Goal: Information Seeking & Learning: Learn about a topic

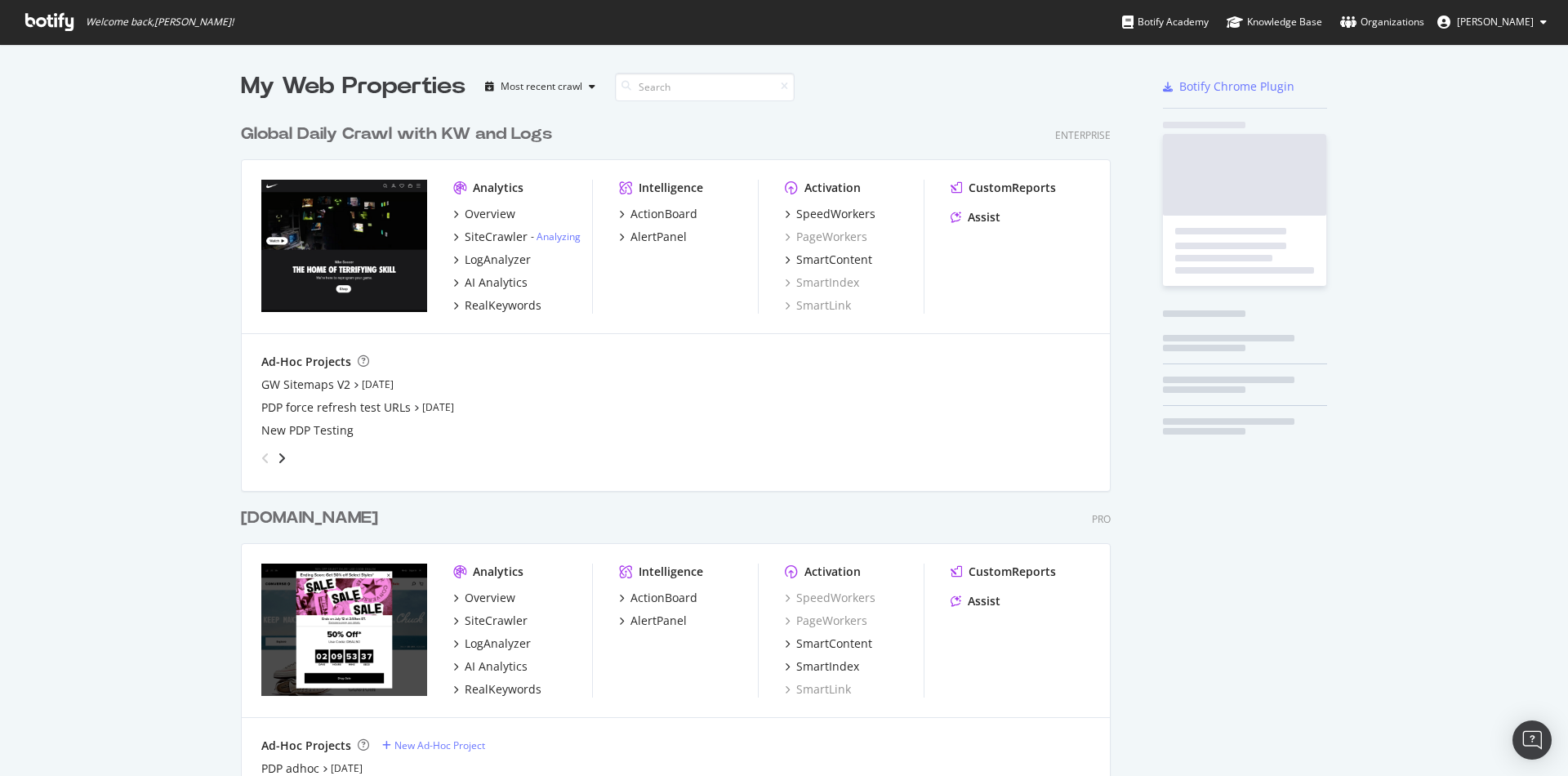
scroll to position [978, 882]
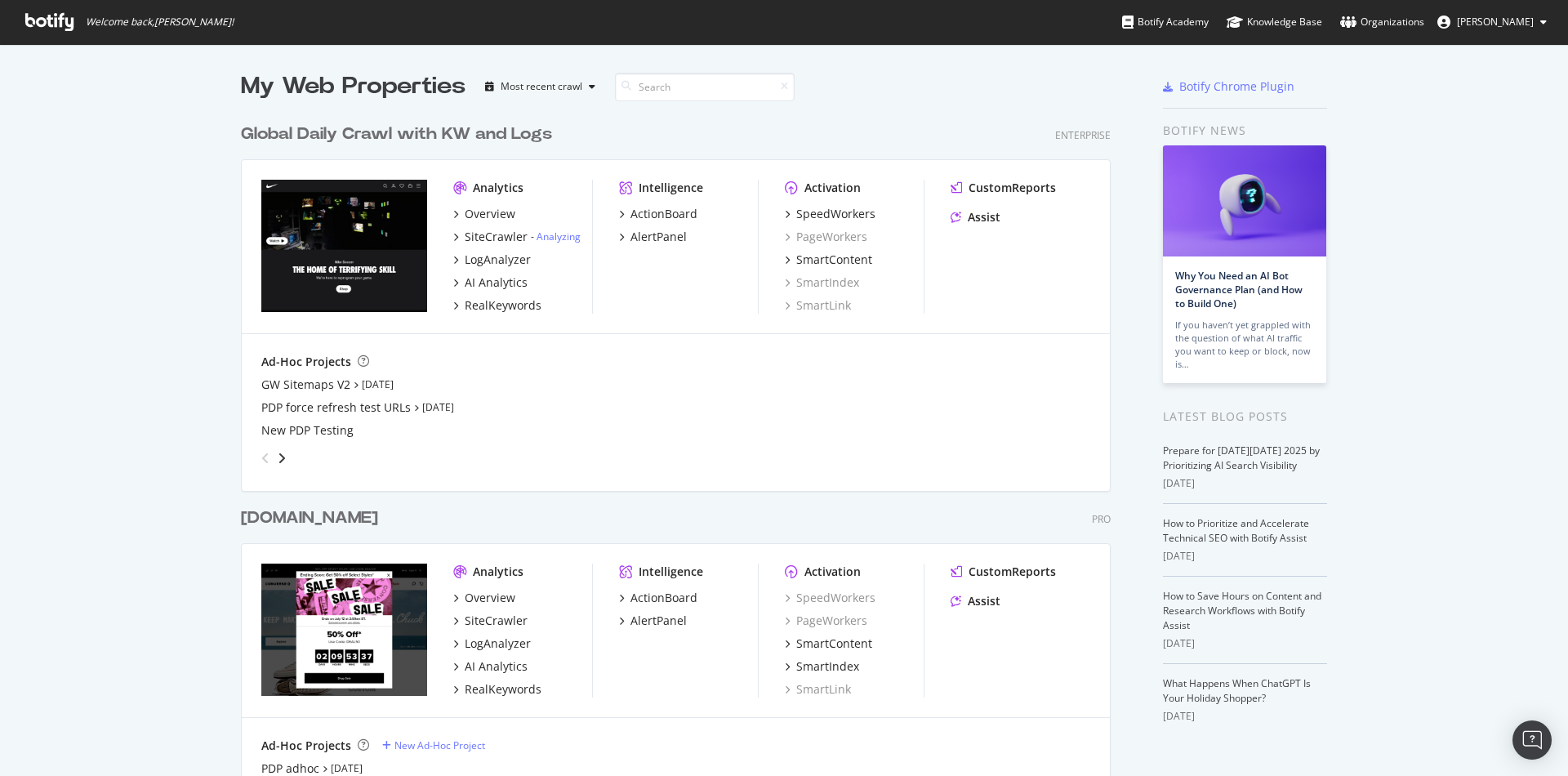
click at [325, 136] on div "Global Daily Crawl with KW and Logs" at bounding box center [396, 134] width 311 height 24
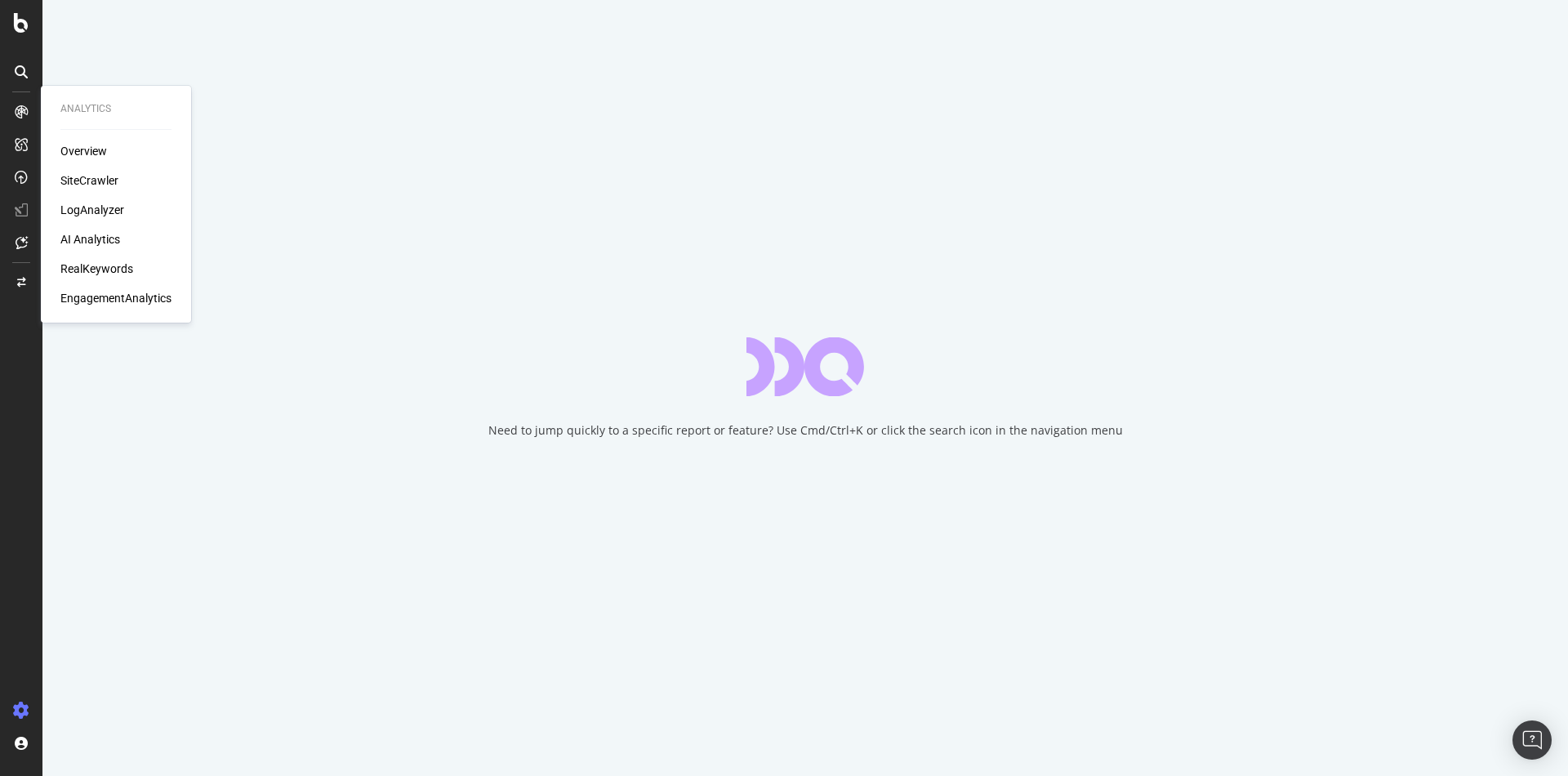
click at [98, 212] on div "LogAnalyzer" at bounding box center [92, 210] width 64 height 16
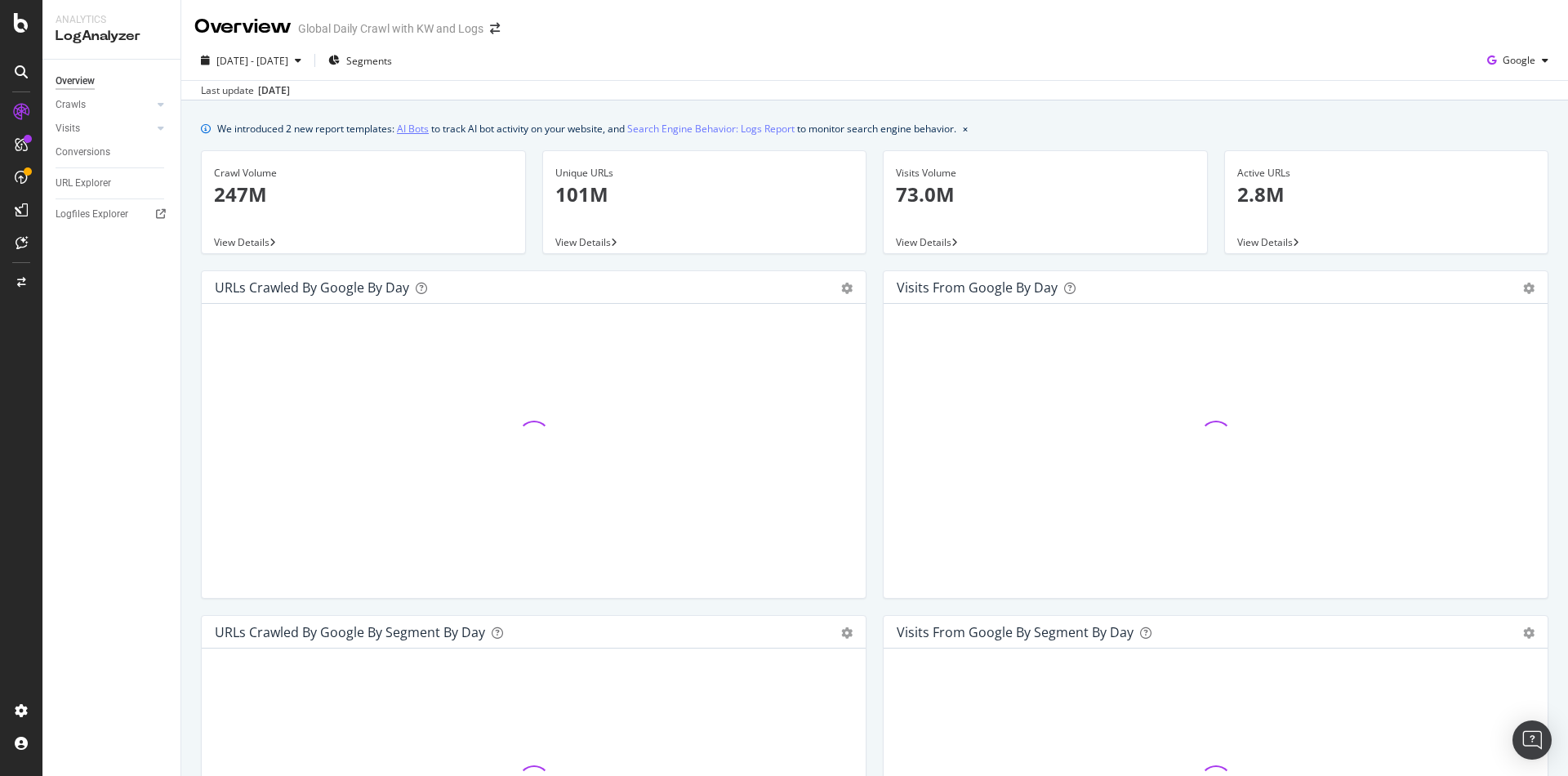
click at [417, 131] on link "AI Bots" at bounding box center [412, 129] width 32 height 17
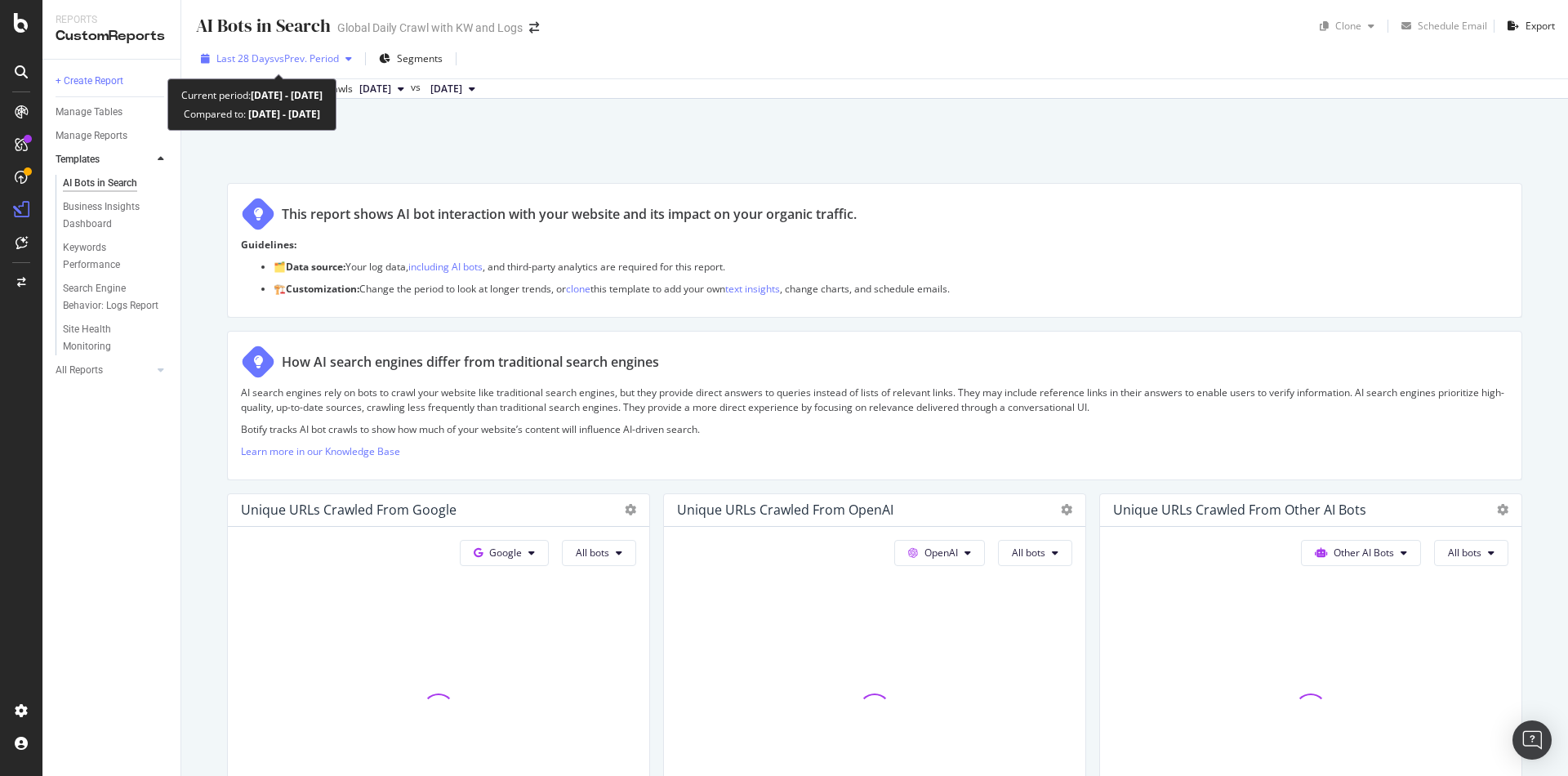
click at [325, 55] on span "vs Prev. Period" at bounding box center [306, 57] width 65 height 14
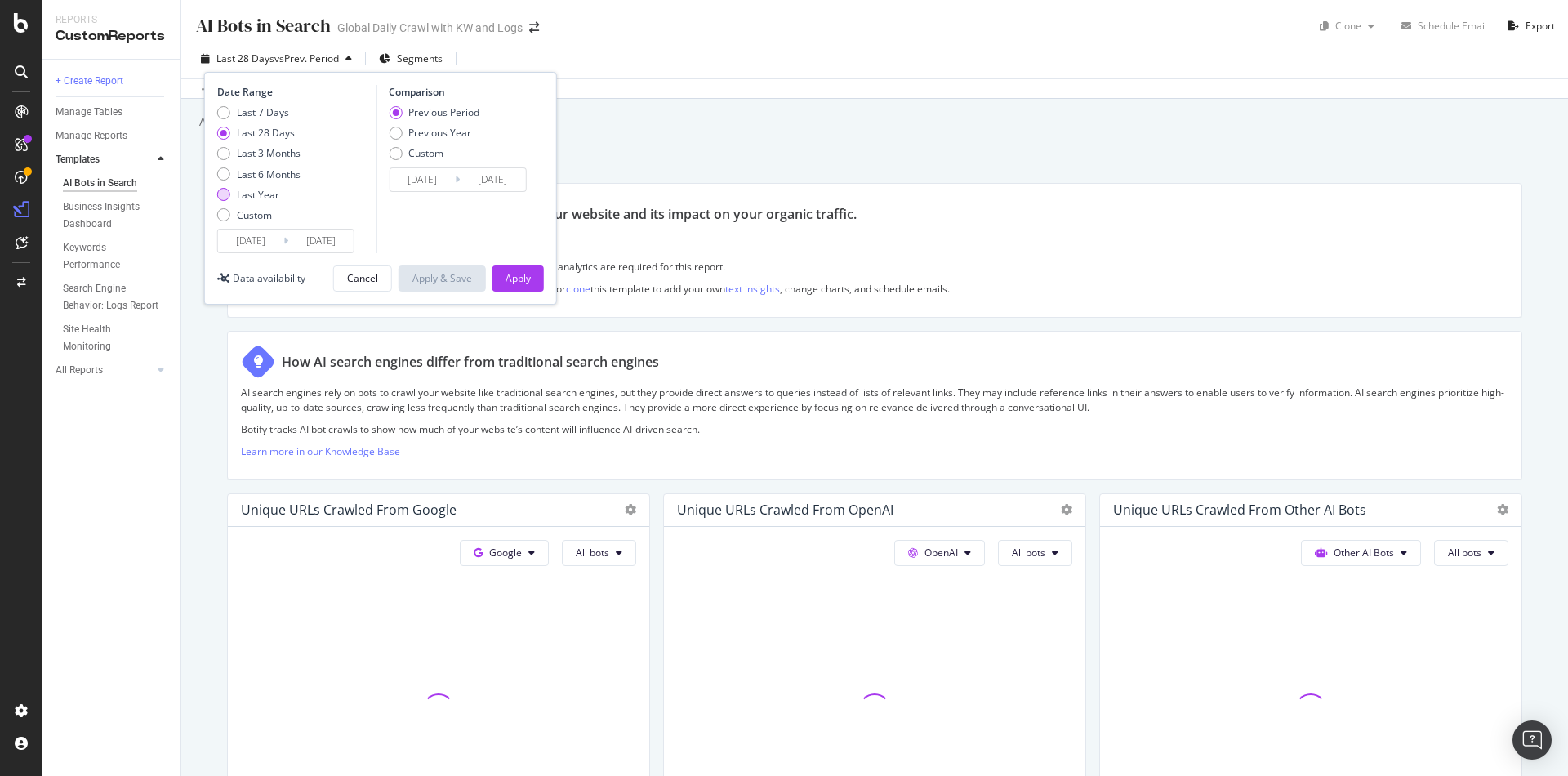
click at [253, 196] on div "Last Year" at bounding box center [258, 194] width 43 height 14
type input "[DATE]"
click at [509, 272] on div "Apply" at bounding box center [518, 277] width 26 height 14
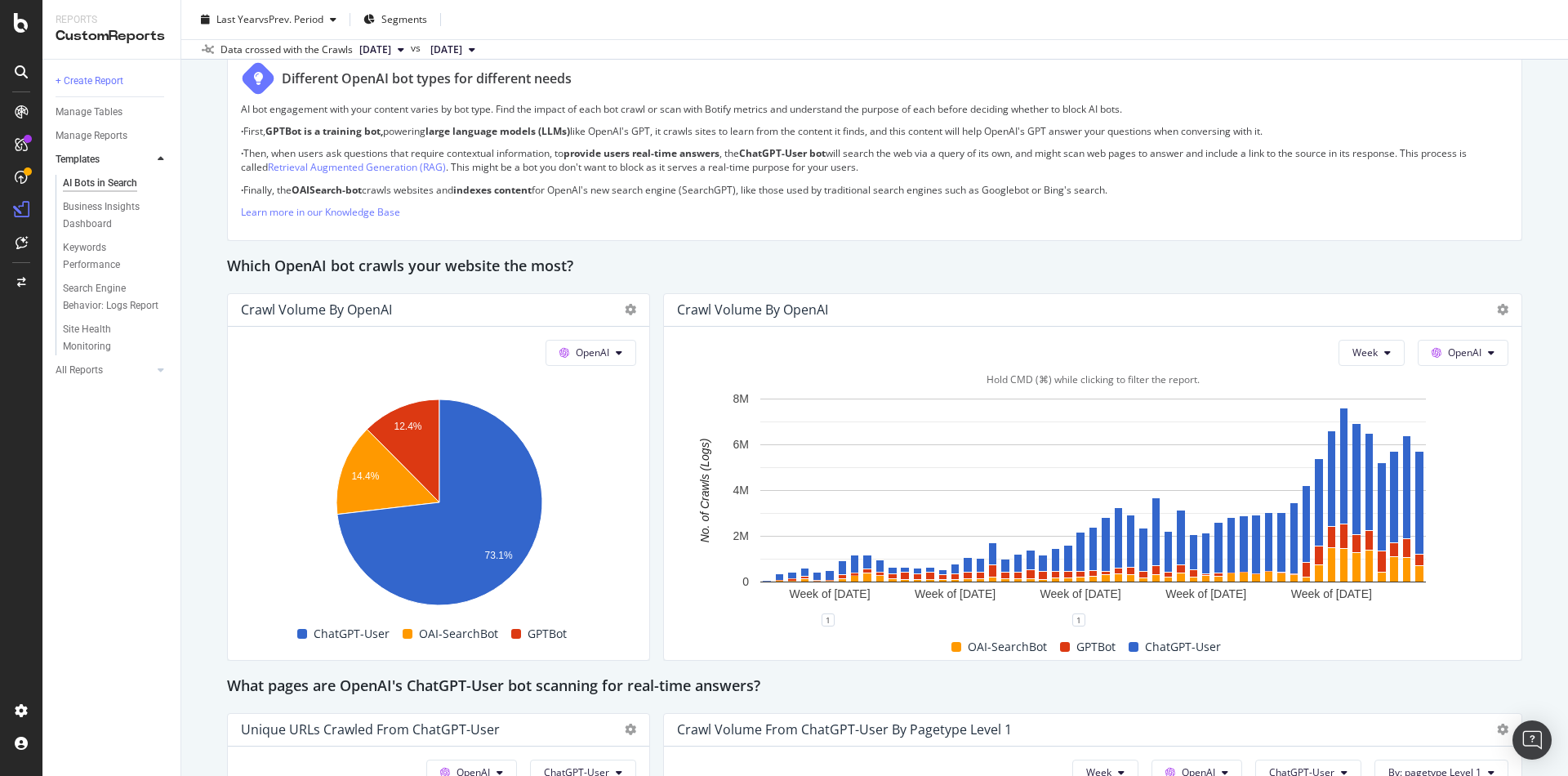
scroll to position [1046, 0]
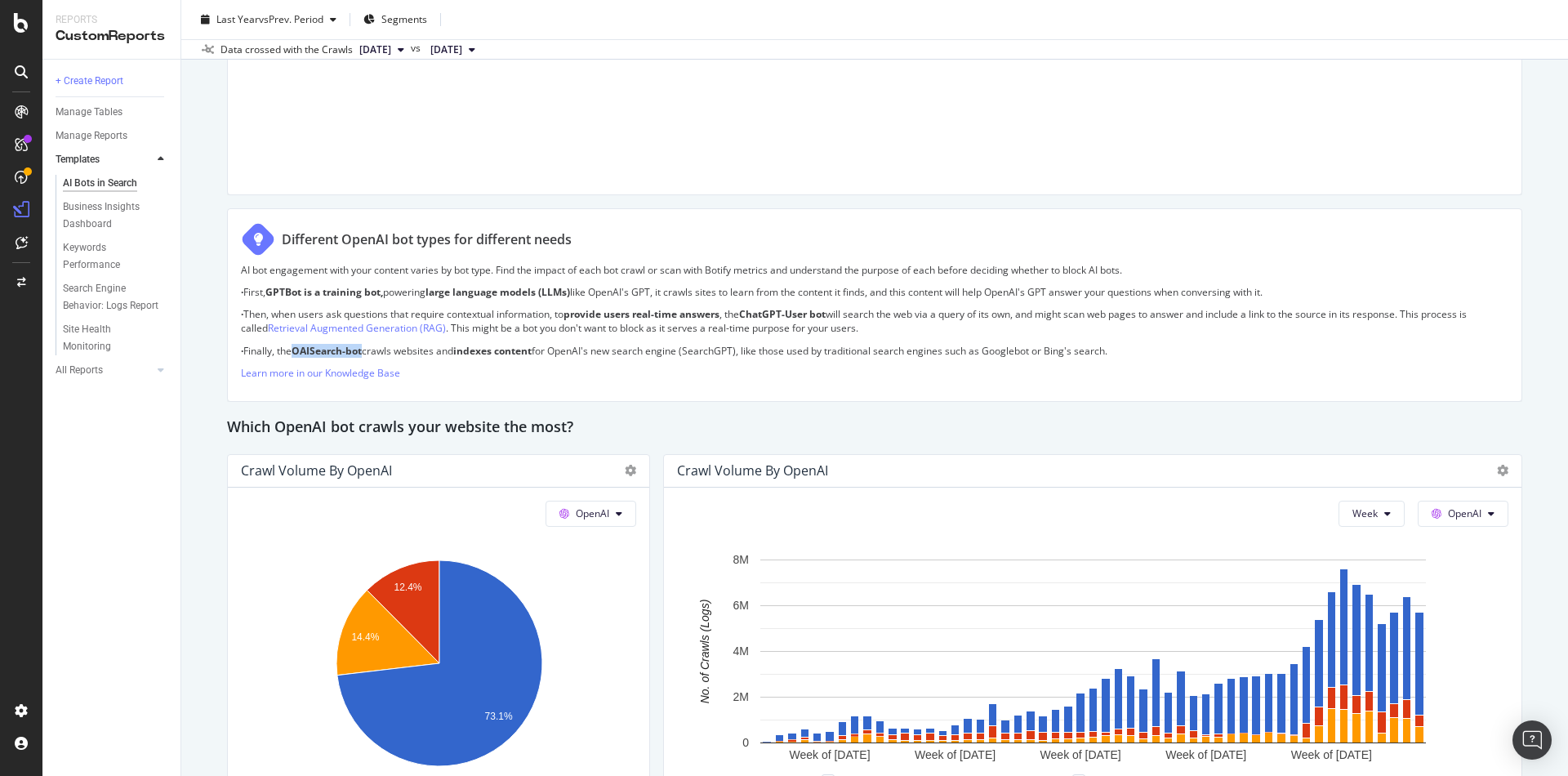
drag, startPoint x: 297, startPoint y: 350, endPoint x: 368, endPoint y: 351, distance: 71.0
click at [368, 351] on p "· Finally, the OAISearch-bot crawls websites and indexes content for OpenAI's n…" at bounding box center [874, 350] width 1267 height 14
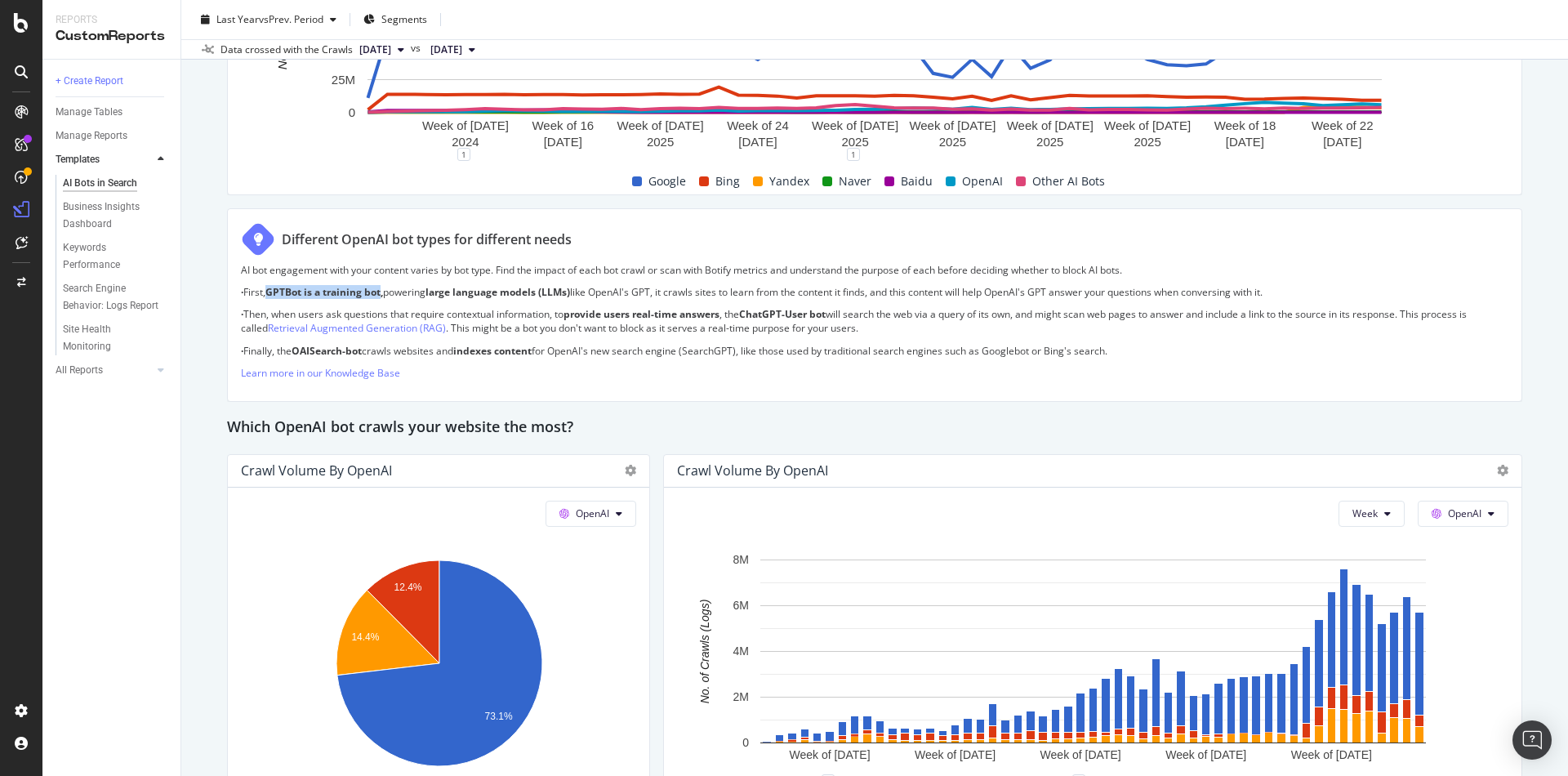
drag, startPoint x: 272, startPoint y: 289, endPoint x: 385, endPoint y: 288, distance: 113.0
click at [383, 288] on strong "GPTBot is a training bot," at bounding box center [324, 292] width 118 height 14
drag, startPoint x: 750, startPoint y: 314, endPoint x: 831, endPoint y: 314, distance: 81.0
click at [831, 314] on p "· Then, when users ask questions that require contextual information, to provid…" at bounding box center [874, 321] width 1267 height 27
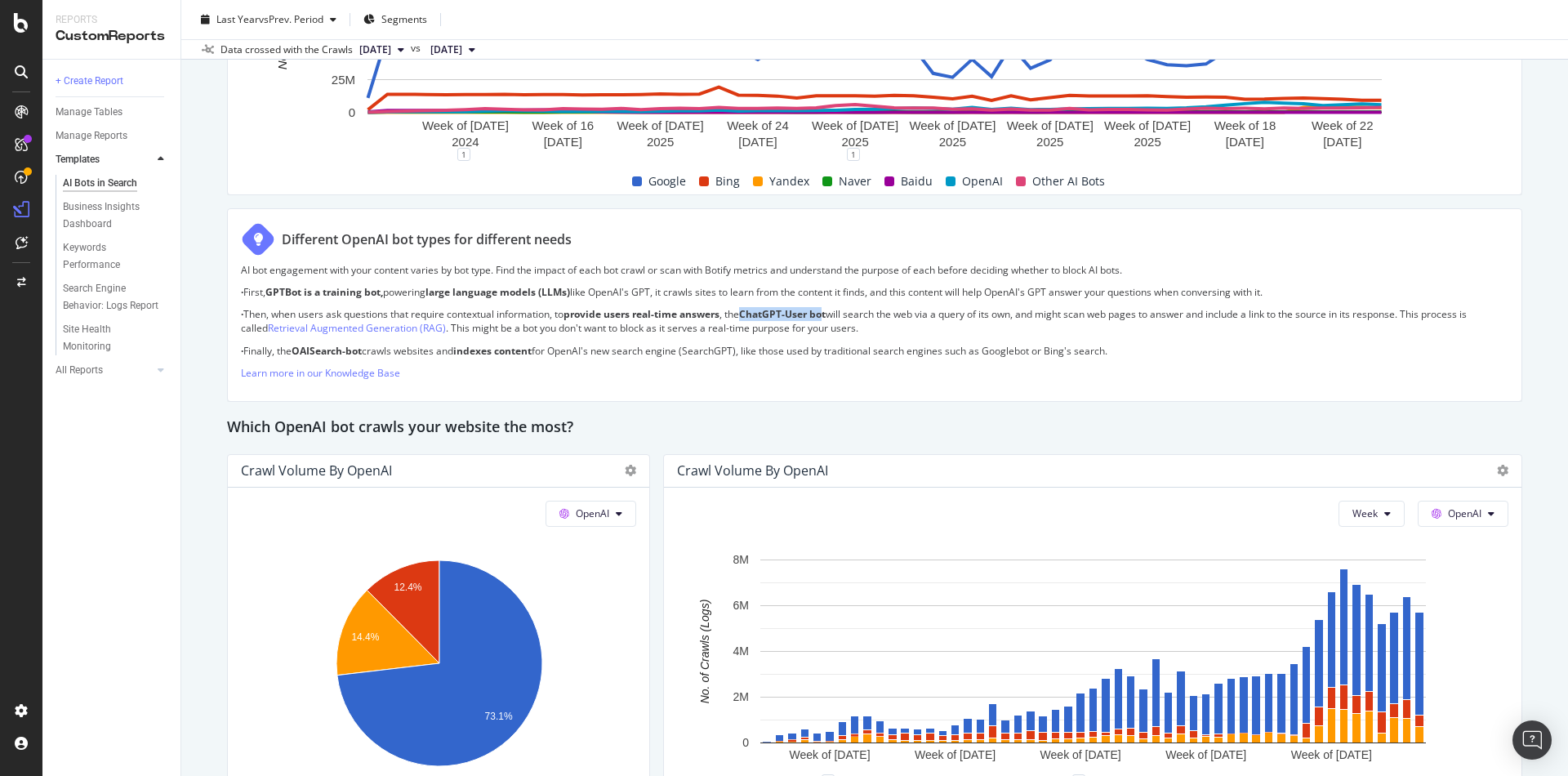
drag, startPoint x: 753, startPoint y: 312, endPoint x: 835, endPoint y: 312, distance: 82.0
click at [826, 312] on strong "ChatGPT-User bot" at bounding box center [782, 314] width 87 height 14
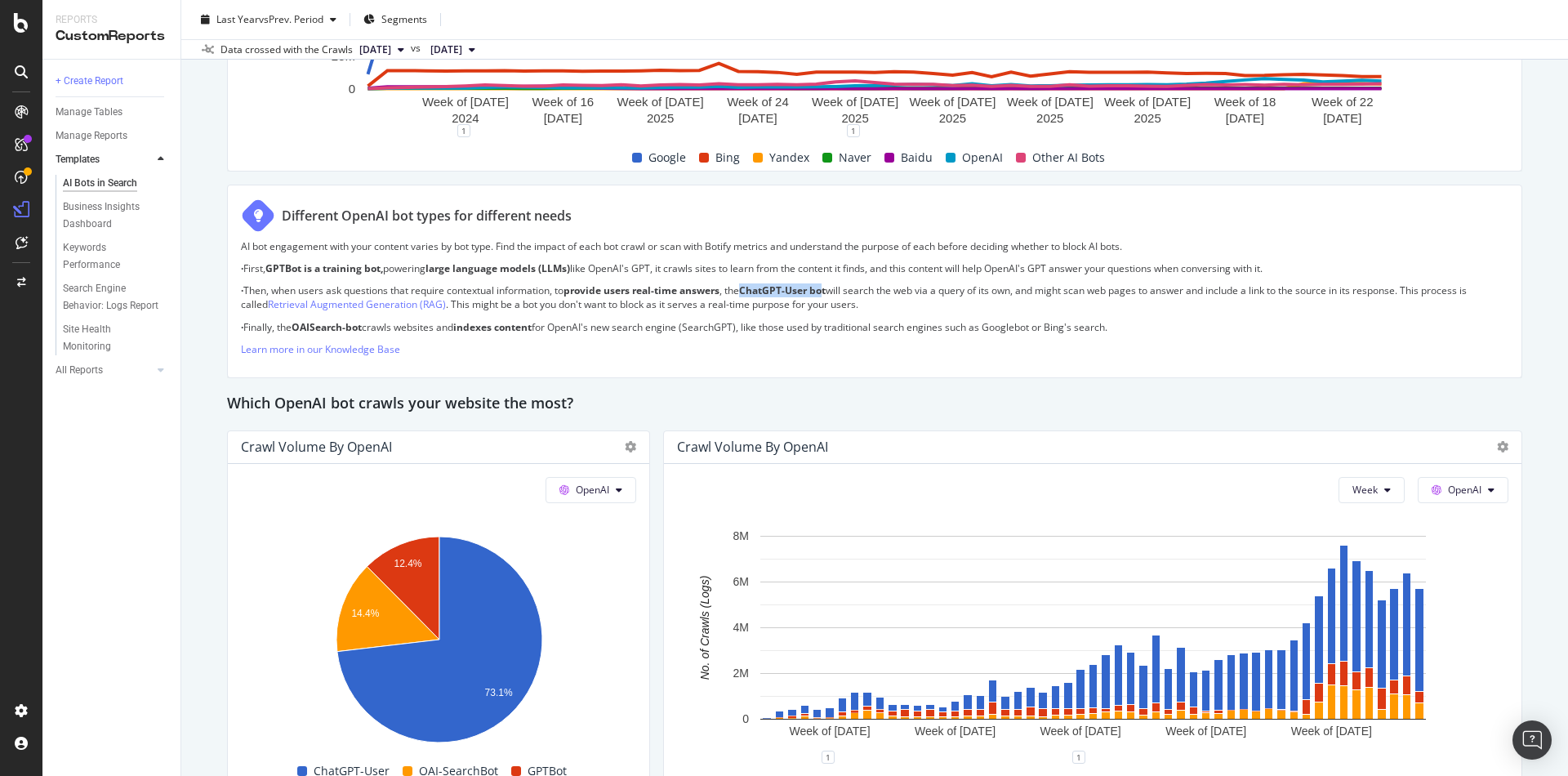
scroll to position [1101, 0]
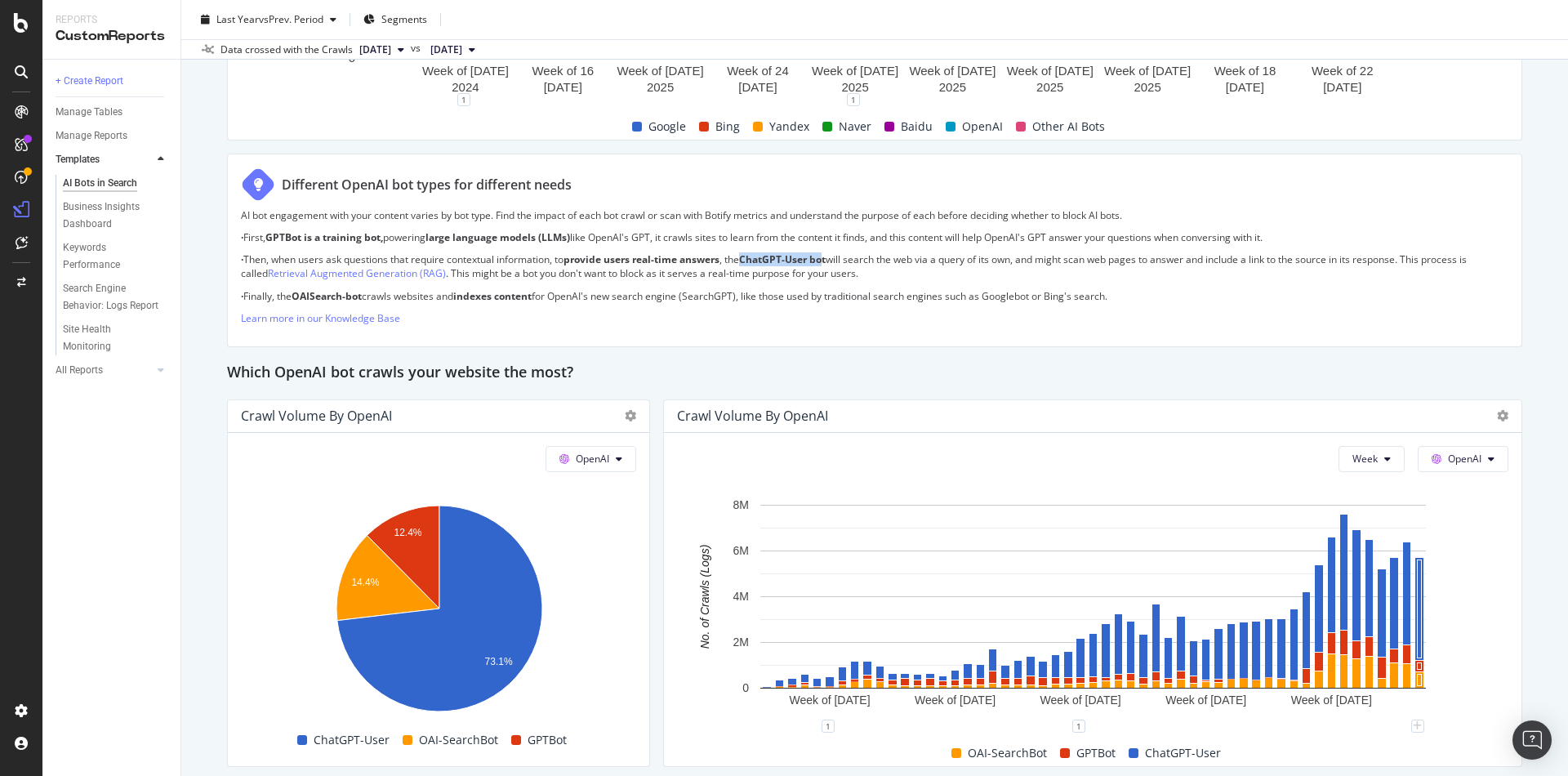
click at [1528, 394] on div "AI Bots in Search AI Bots in Search Global Daily Crawl with KW and Logs Clone S…" at bounding box center [874, 388] width 1387 height 776
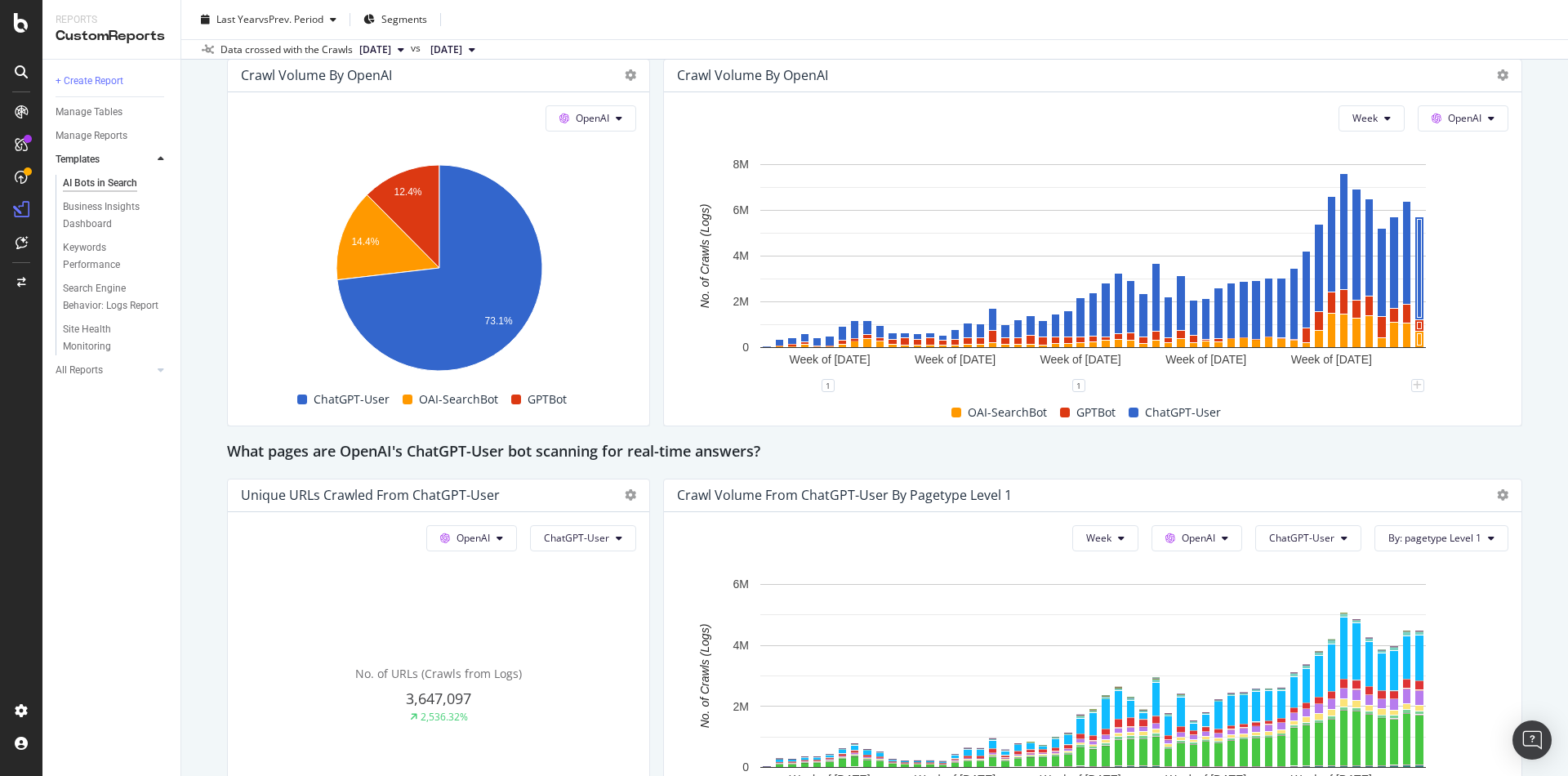
scroll to position [1428, 0]
